Goal: Task Accomplishment & Management: Use online tool/utility

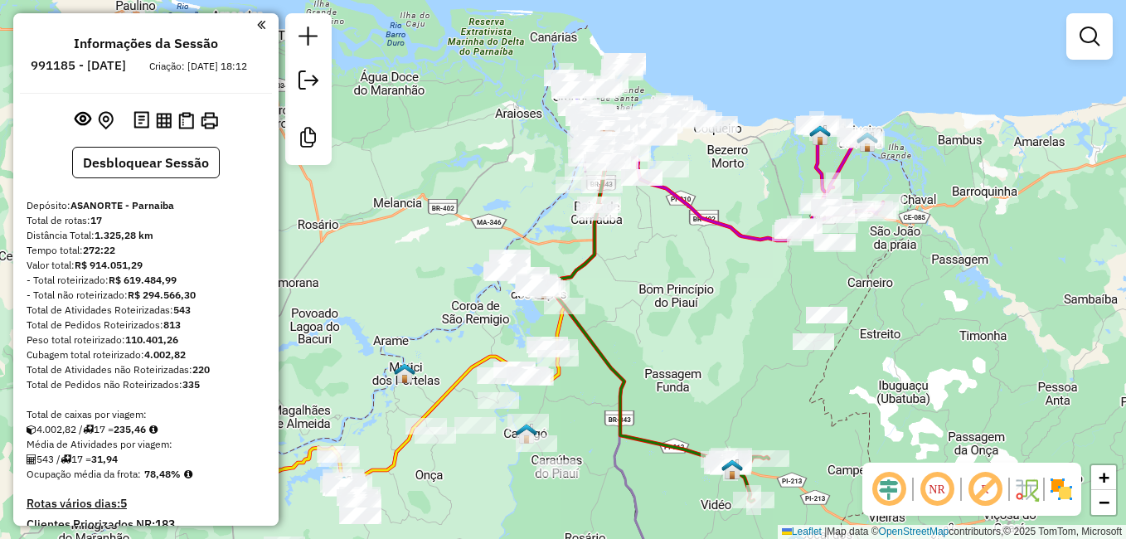
scroll to position [1335, 0]
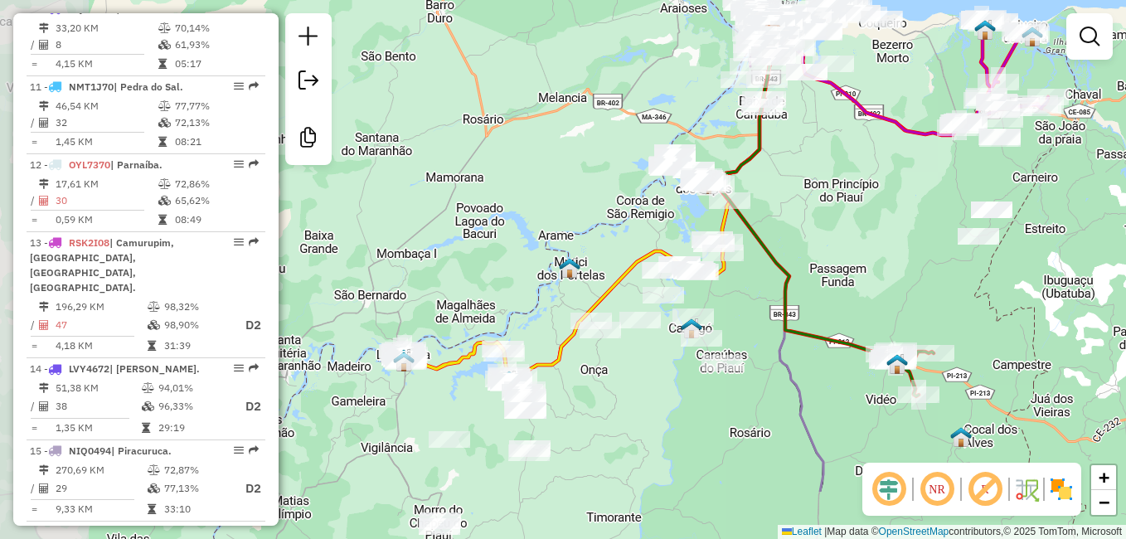
drag, startPoint x: 446, startPoint y: 314, endPoint x: 651, endPoint y: 202, distance: 233.1
click at [649, 205] on div "Janela de atendimento Grade de atendimento Capacidade Transportadoras Veículos …" at bounding box center [563, 269] width 1126 height 539
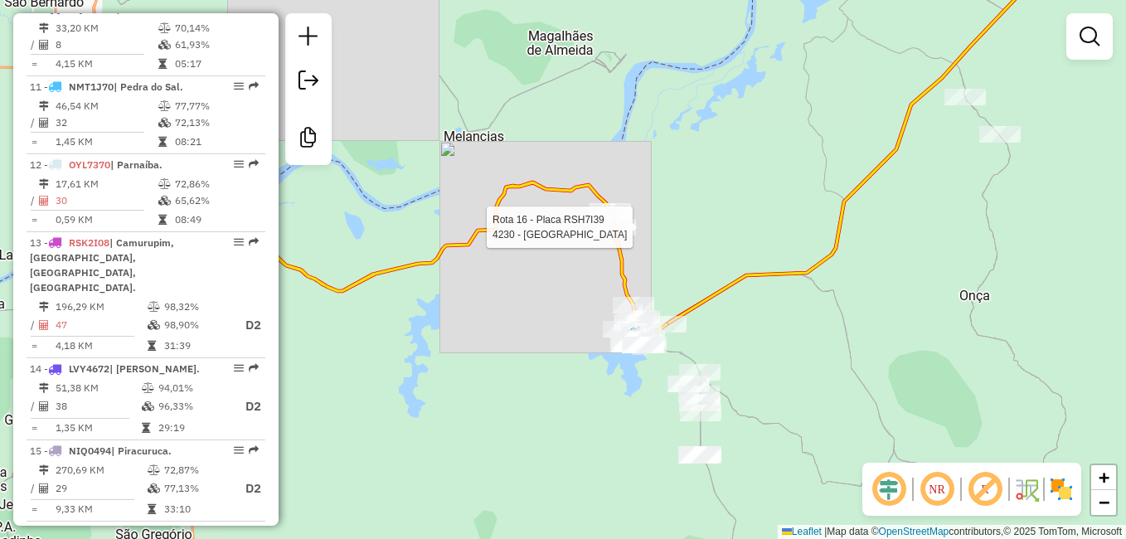
select select "**********"
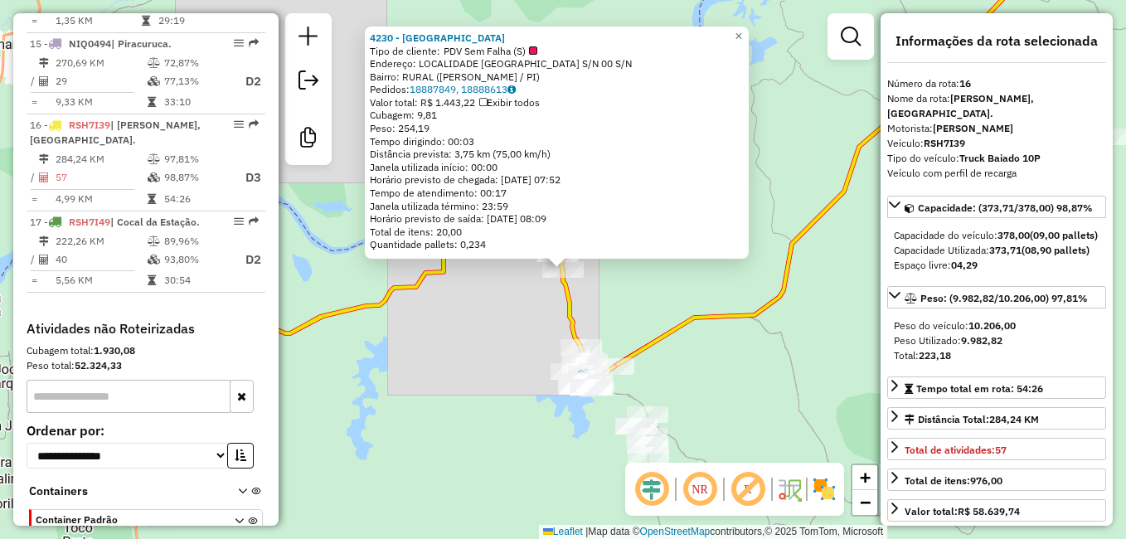
scroll to position [1814, 0]
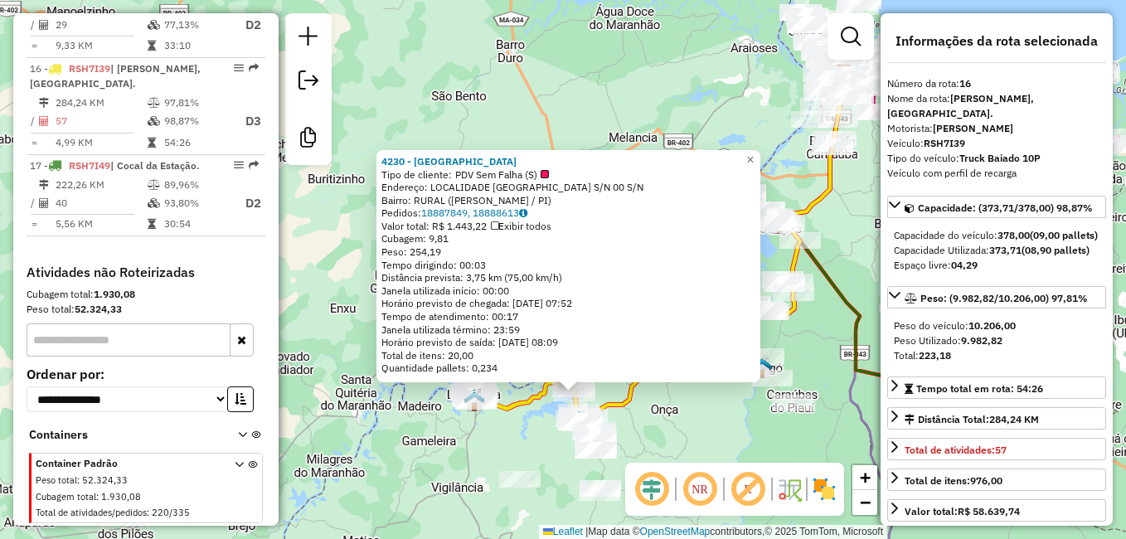
drag, startPoint x: 424, startPoint y: 432, endPoint x: 616, endPoint y: 263, distance: 256.2
click at [507, 435] on div "4230 - BAR BELA VISTA Tipo de cliente: PDV Sem Falha (S) Endereço: LOCALIDADE P…" at bounding box center [563, 269] width 1126 height 539
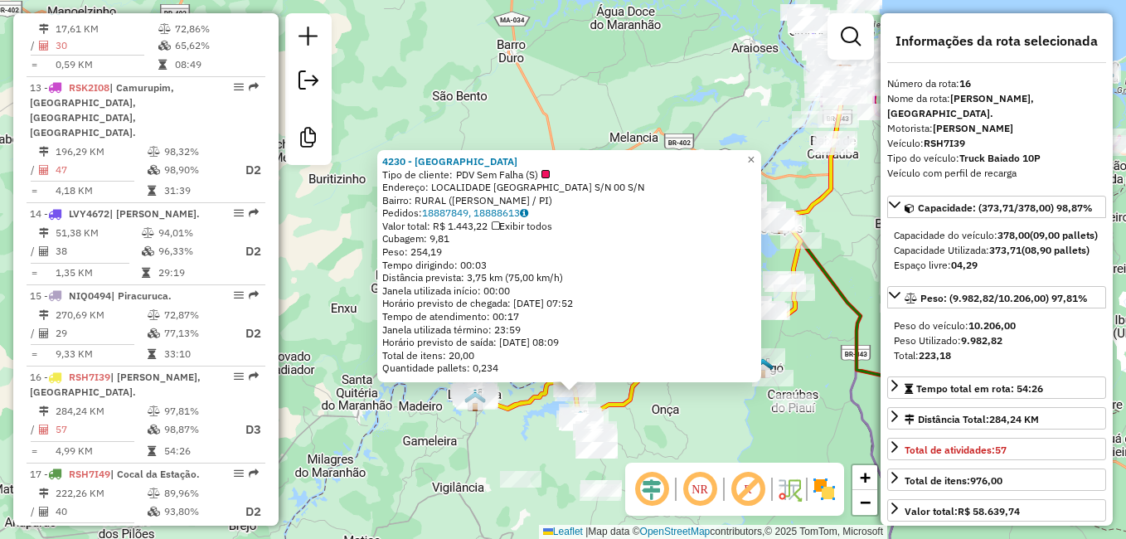
scroll to position [1482, 0]
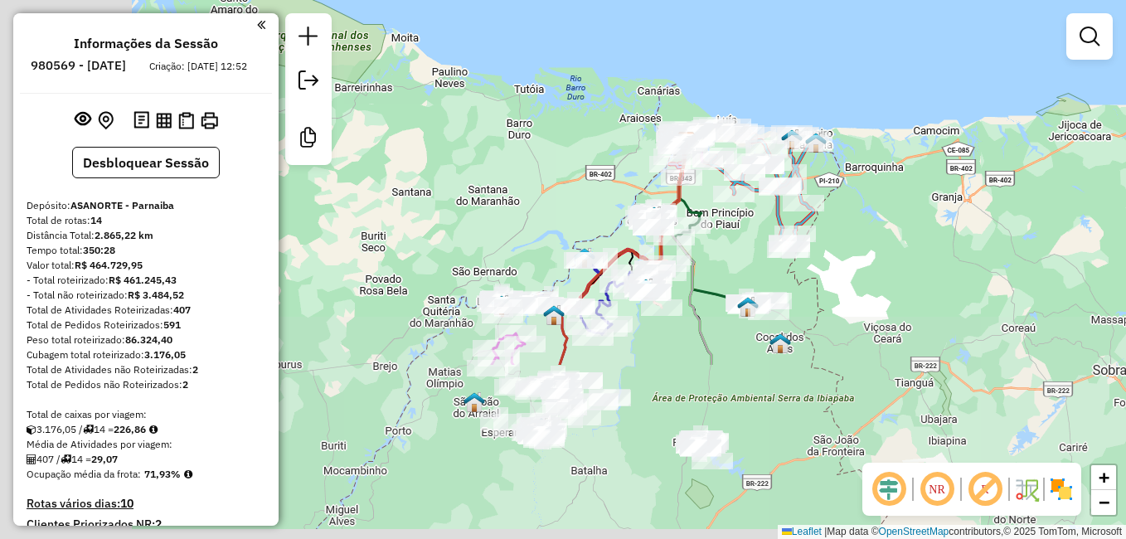
drag, startPoint x: 445, startPoint y: 427, endPoint x: 616, endPoint y: 181, distance: 299.8
click at [616, 181] on div "Janela de atendimento Grade de atendimento Capacidade Transportadoras Veículos …" at bounding box center [563, 269] width 1126 height 539
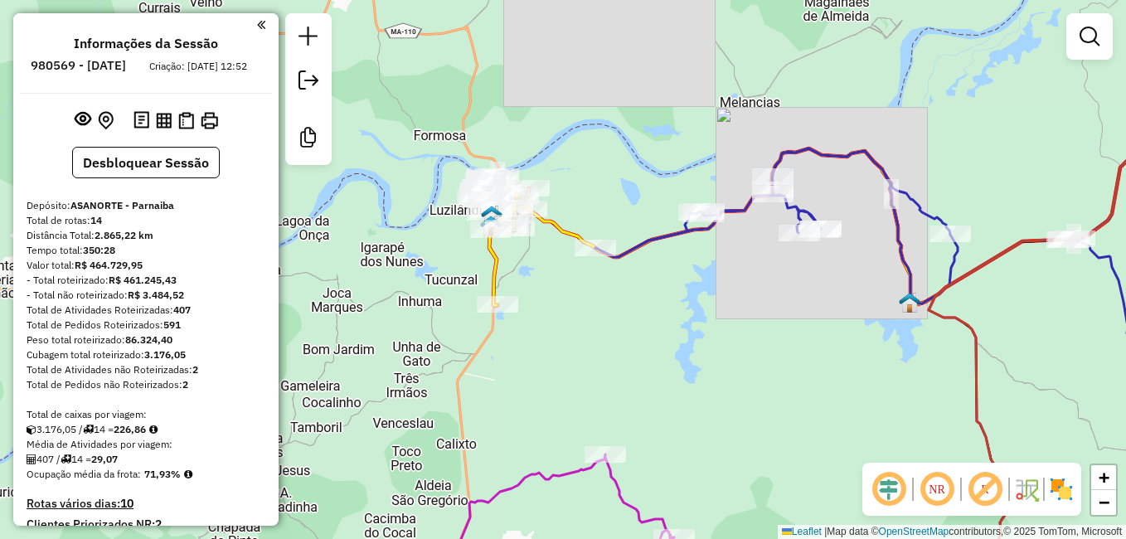
drag, startPoint x: 542, startPoint y: 244, endPoint x: 579, endPoint y: 345, distance: 107.6
click at [579, 345] on div "Janela de atendimento Grade de atendimento Capacidade Transportadoras Veículos …" at bounding box center [563, 269] width 1126 height 539
